Goal: Check status: Check status

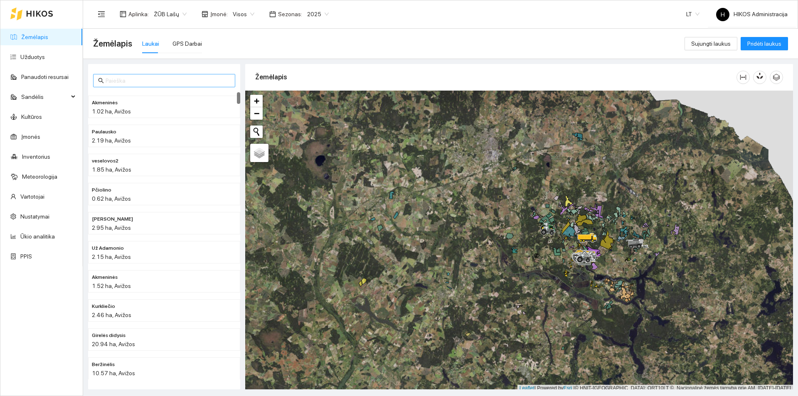
click at [169, 78] on input "text" at bounding box center [168, 80] width 125 height 9
click at [45, 55] on link "Užduotys" at bounding box center [32, 57] width 25 height 7
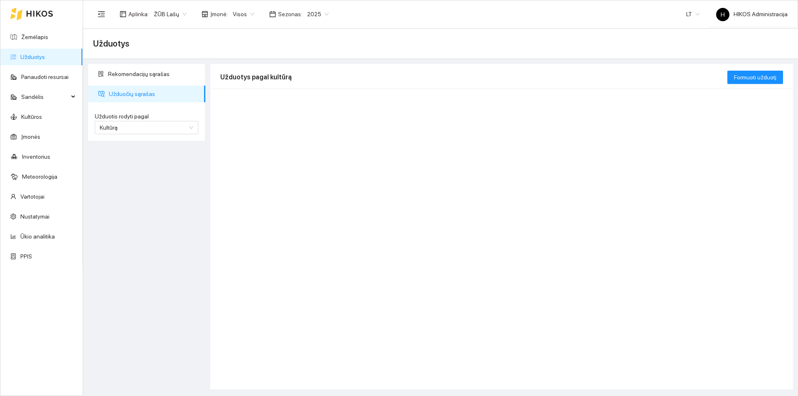
click at [177, 11] on span "ŽŪB Lašų" at bounding box center [170, 14] width 33 height 12
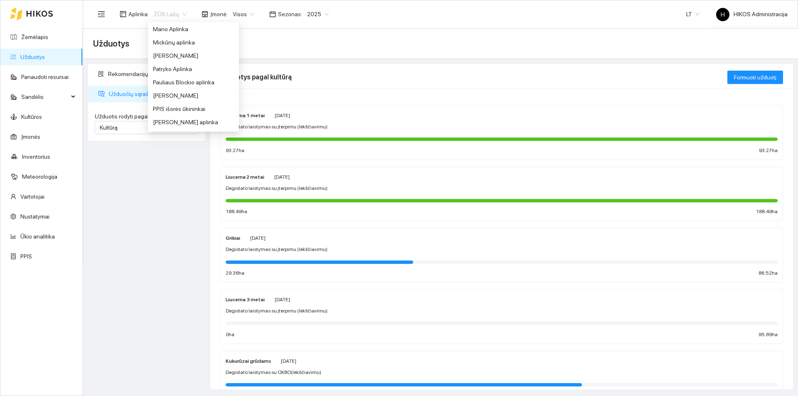
scroll to position [158, 0]
click at [201, 69] on div "Groward Group" at bounding box center [193, 71] width 81 height 9
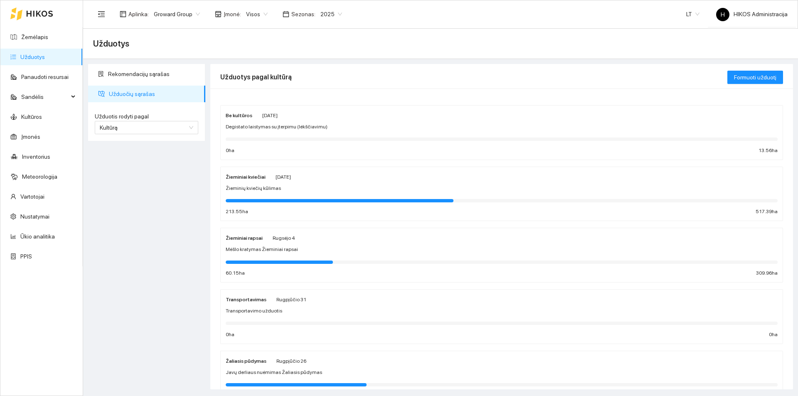
click at [284, 176] on span "Rugsėjo 8" at bounding box center [282, 177] width 15 height 6
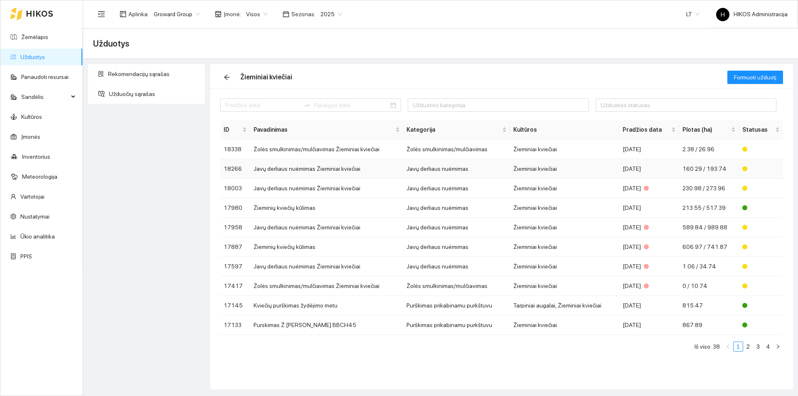
click at [290, 163] on td "Javų derliaus nuėmimas Žieminiai kviečiai" at bounding box center [326, 169] width 153 height 20
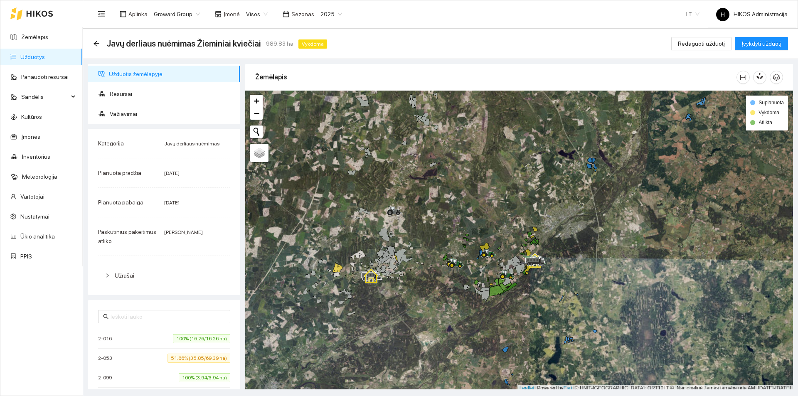
click at [307, 394] on main "Javų derliaus nuėmimas Žieminiai kviečiai 989.83 ha Vykdoma Redaguoti užduotį Į…" at bounding box center [440, 212] width 715 height 367
click at [195, 313] on input "text" at bounding box center [168, 316] width 115 height 9
paste input "3-143 Euforia C3"
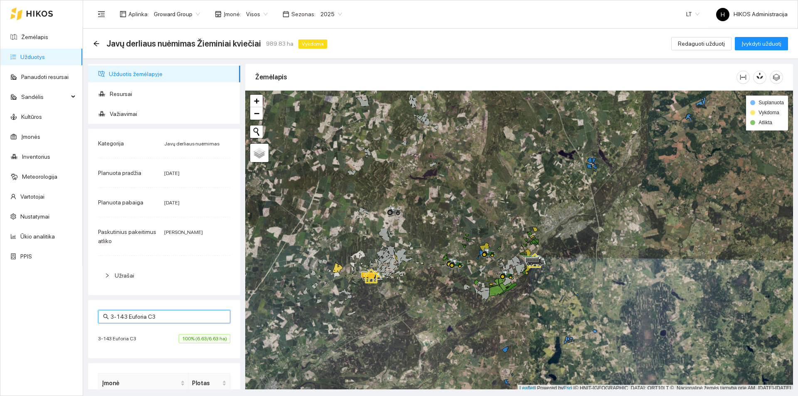
type input "3-143 Euforia C3"
click at [192, 329] on div "3-143 Euforia C3 3-143 Euforia C3 100% (6.63/6.63 ha)" at bounding box center [164, 329] width 152 height 58
click at [192, 341] on span "100% (6.63/6.63 ha)" at bounding box center [205, 338] width 52 height 9
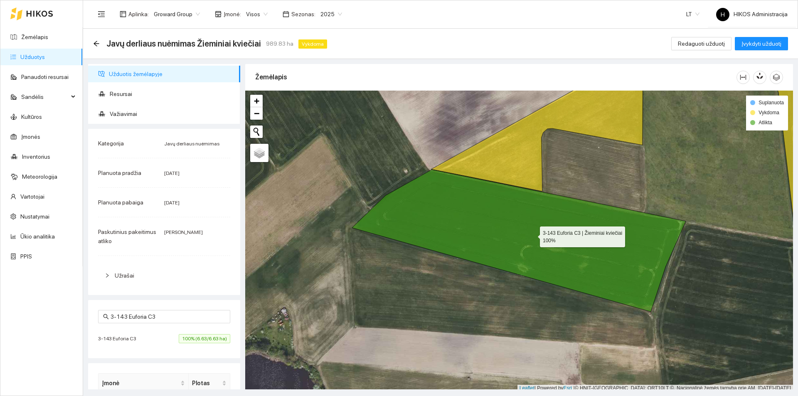
click at [501, 222] on icon at bounding box center [519, 240] width 334 height 142
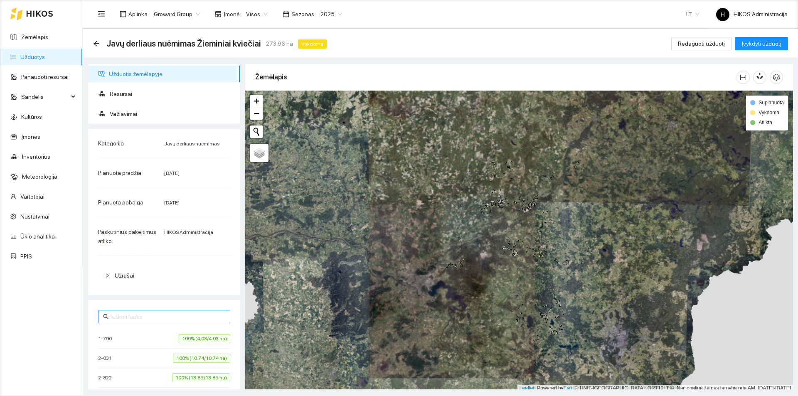
click at [201, 320] on input "text" at bounding box center [168, 316] width 115 height 9
click at [168, 314] on input "text" at bounding box center [168, 316] width 115 height 9
paste input "3-143 Euforia C3"
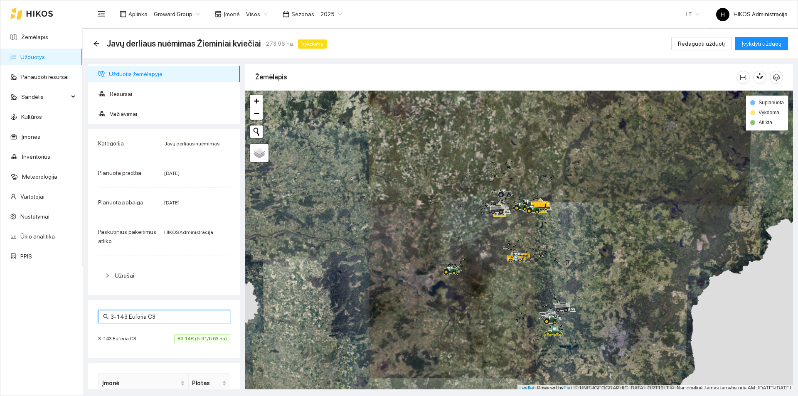
type input "3-143 Euforia C3"
click at [187, 344] on li "3-143 Euforia C3 89.14% (5.91/6.63 ha)" at bounding box center [164, 338] width 132 height 19
